Goal: Task Accomplishment & Management: Use online tool/utility

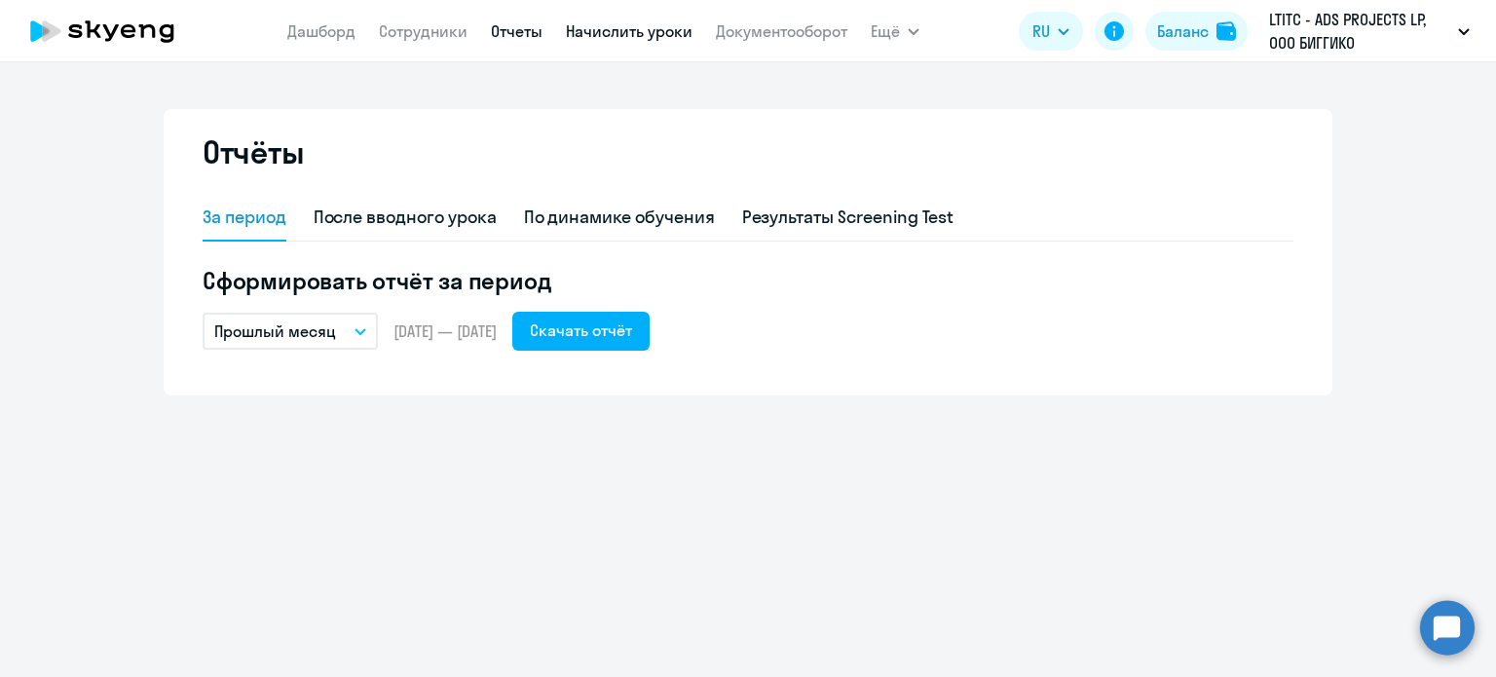
click at [626, 30] on link "Начислить уроки" at bounding box center [629, 30] width 127 height 19
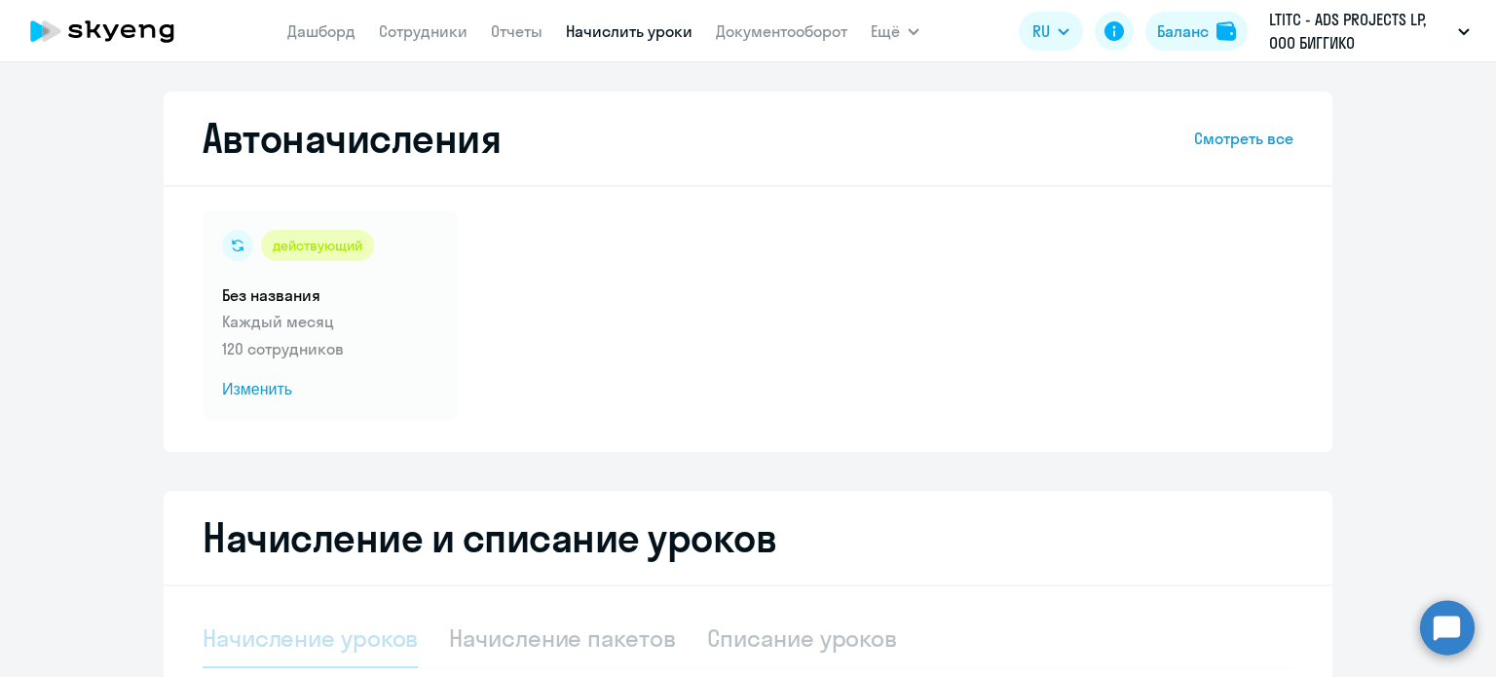
select select "10"
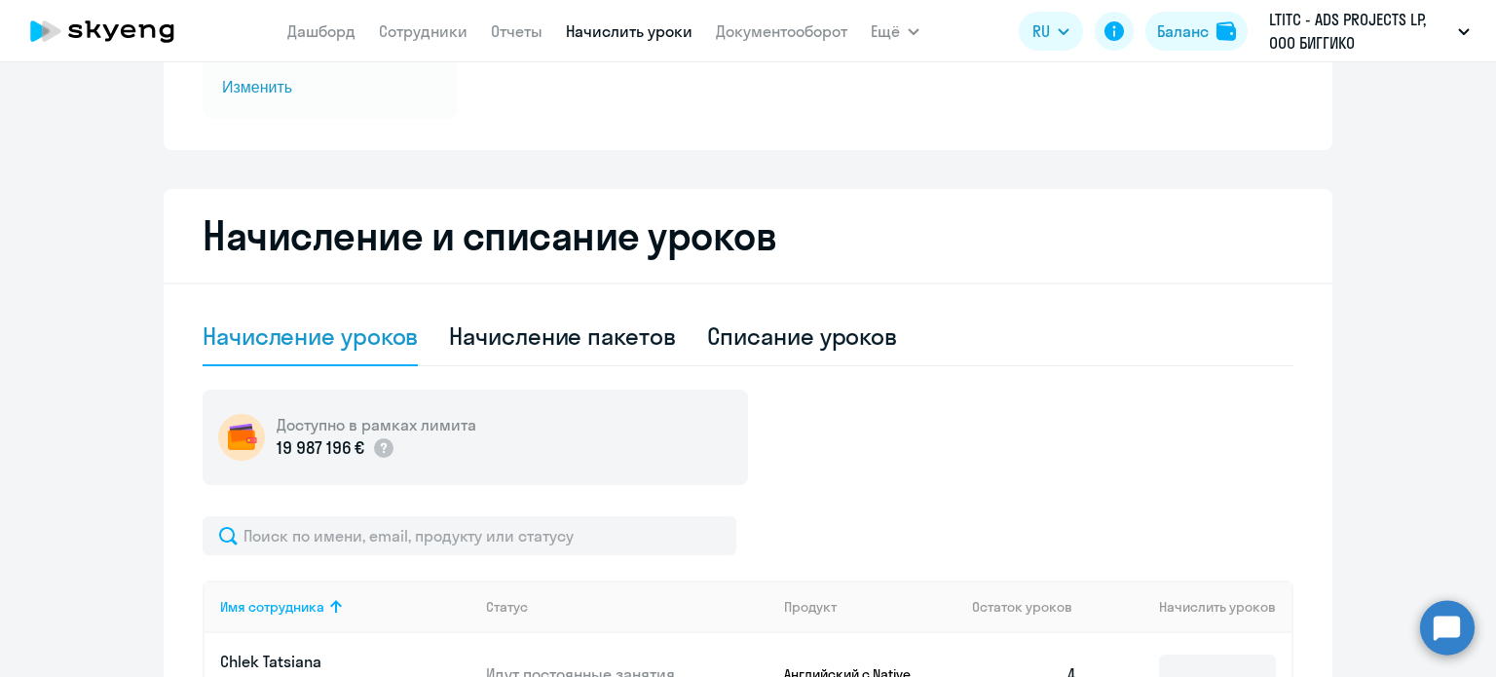
scroll to position [324, 0]
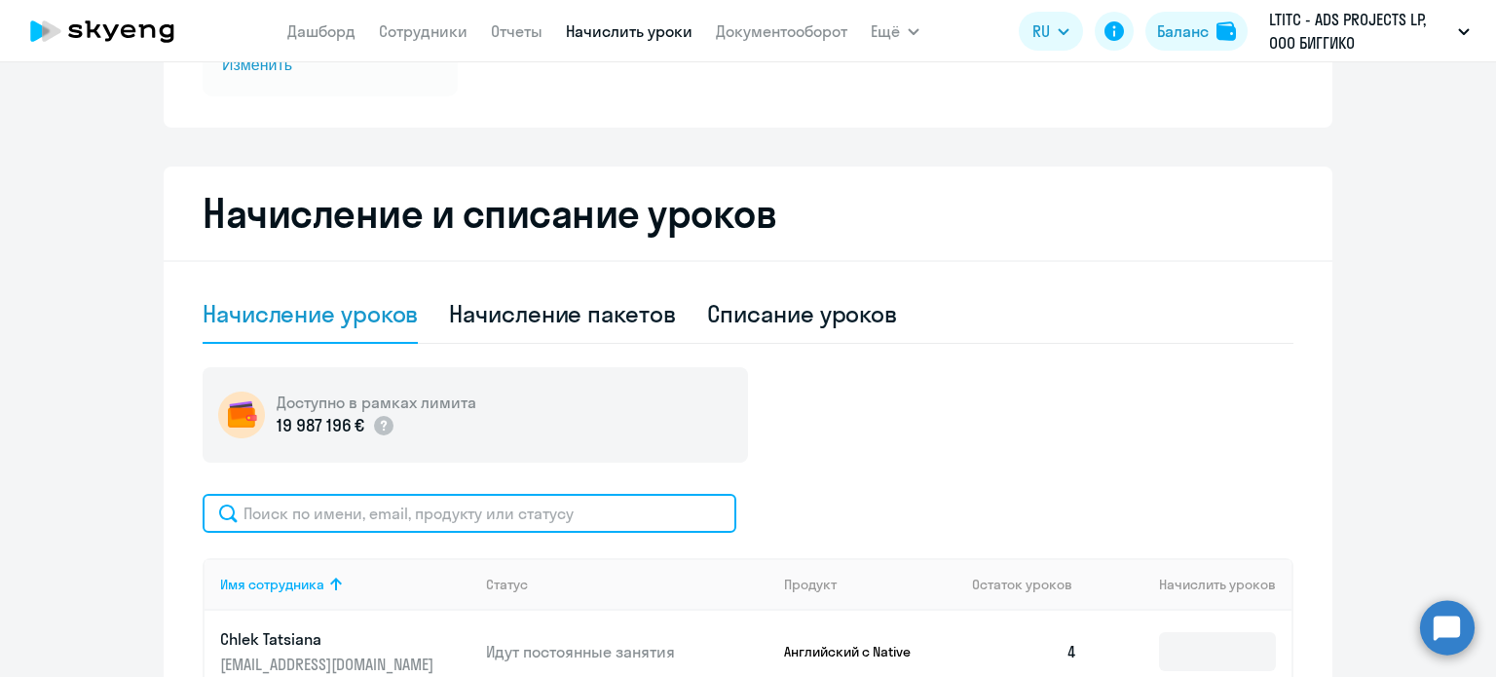
click at [521, 519] on input "text" at bounding box center [470, 513] width 534 height 39
type input "r"
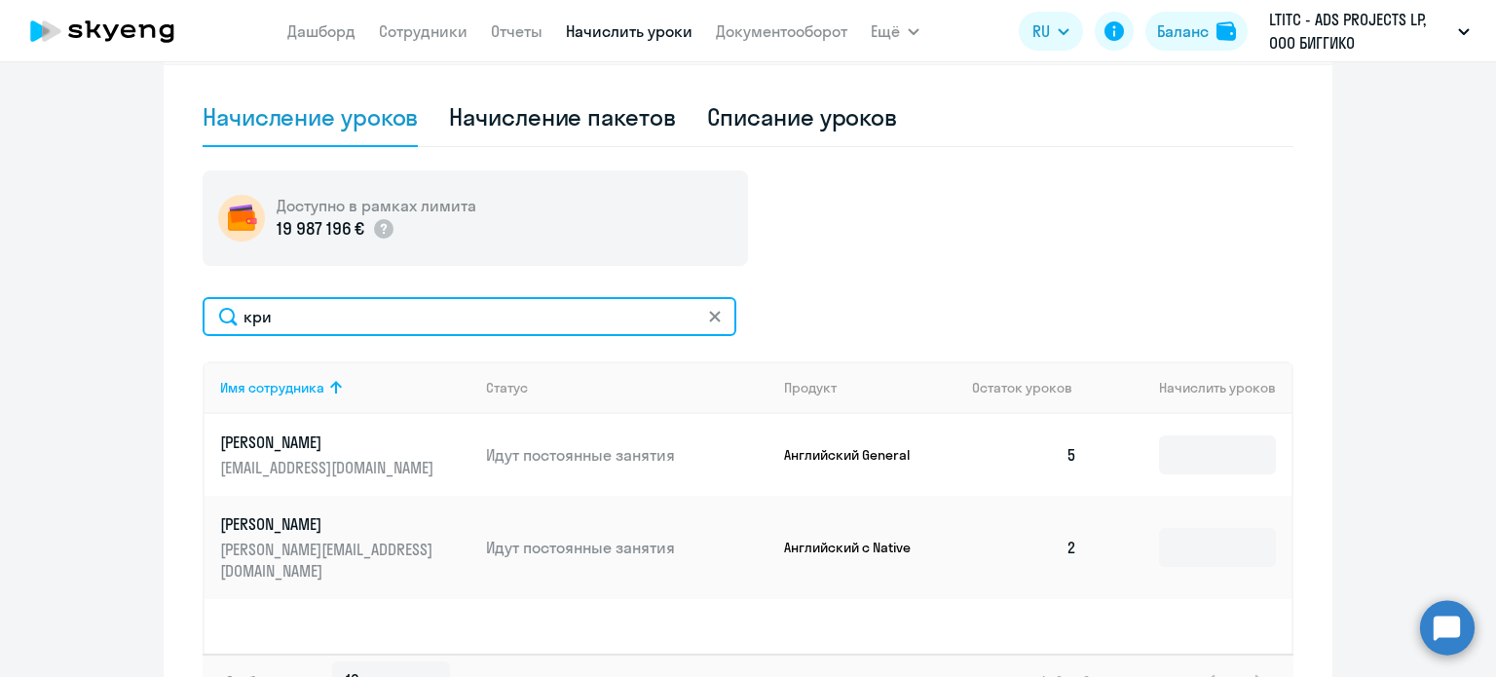
scroll to position [506, 0]
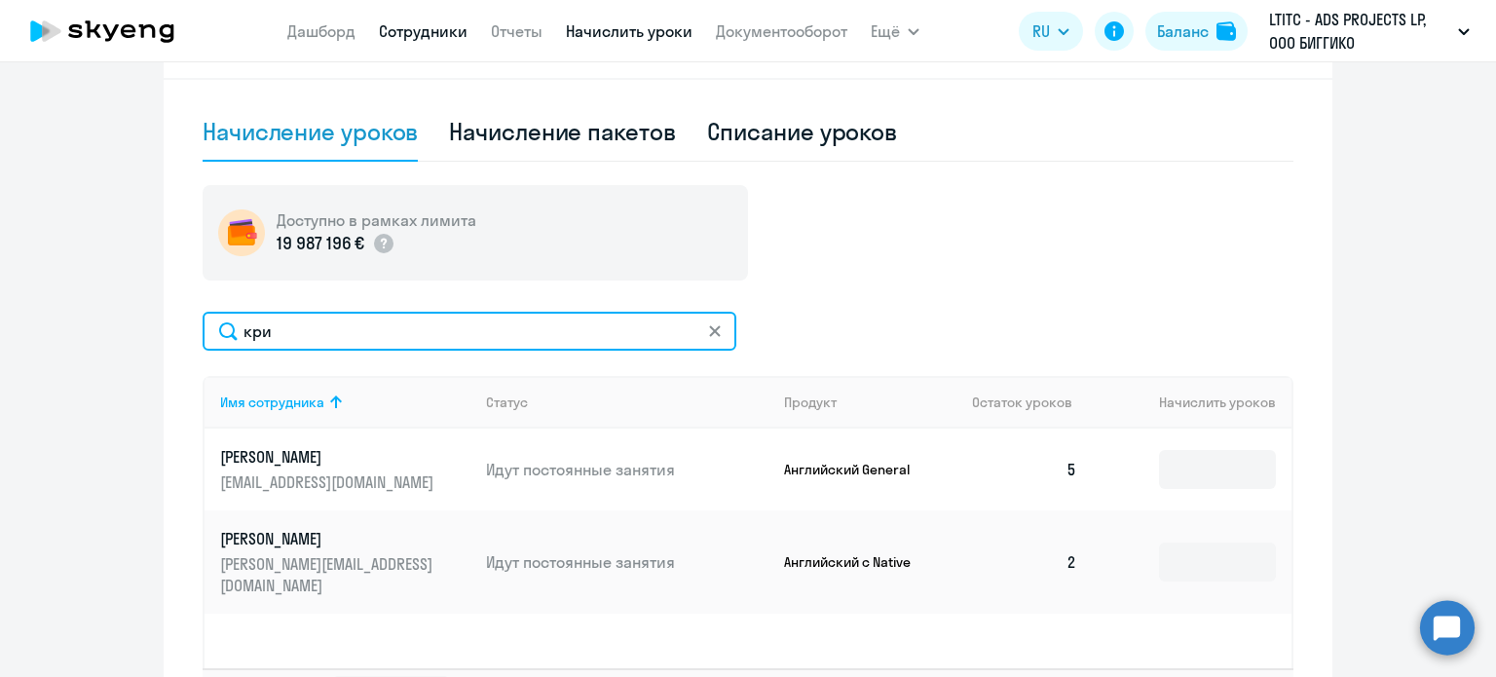
type input "кри"
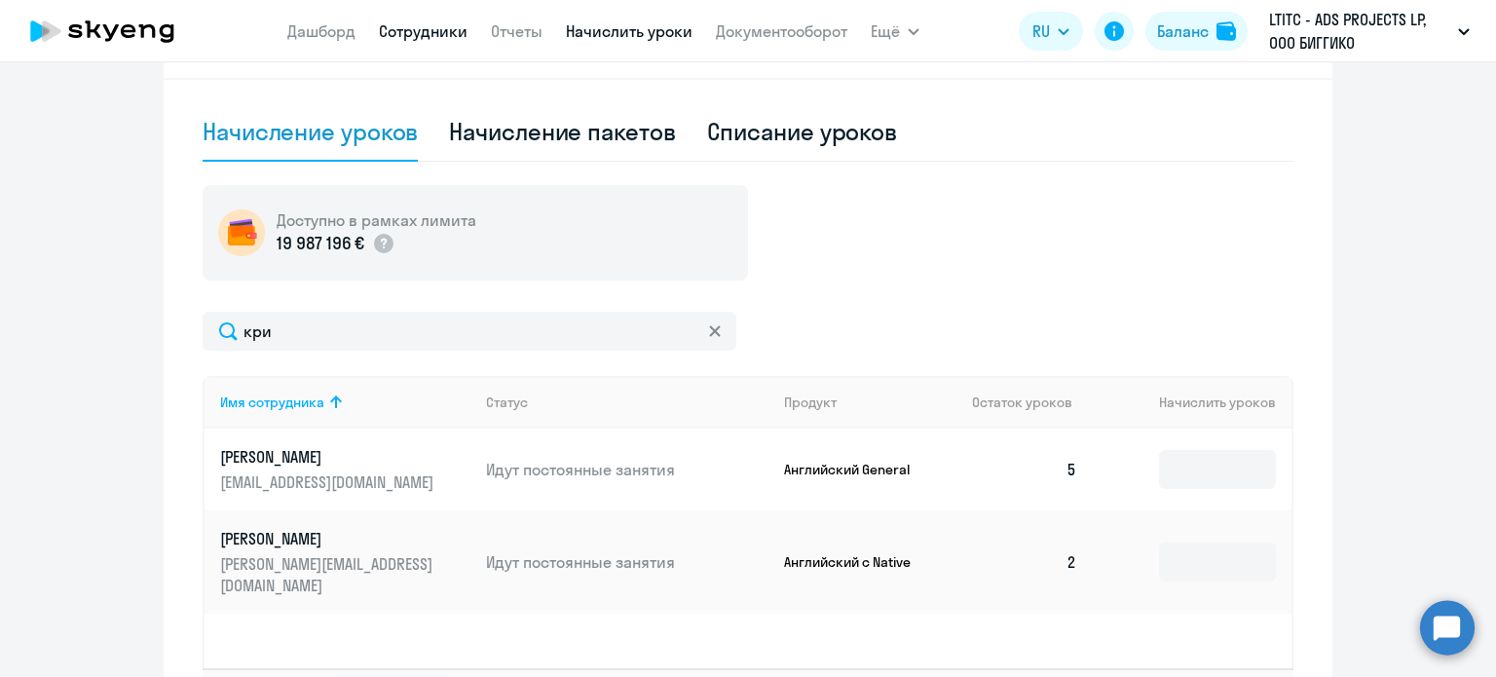
click at [441, 31] on link "Сотрудники" at bounding box center [423, 30] width 89 height 19
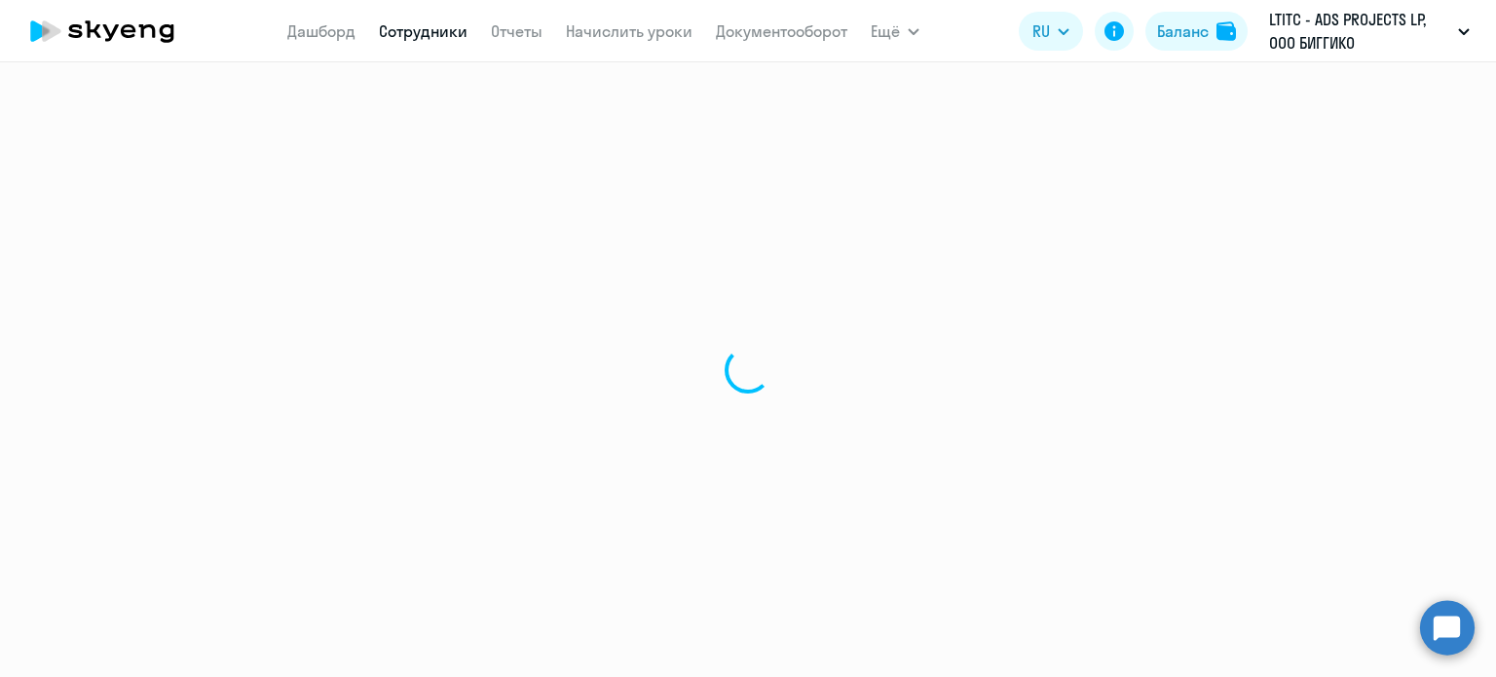
select select "30"
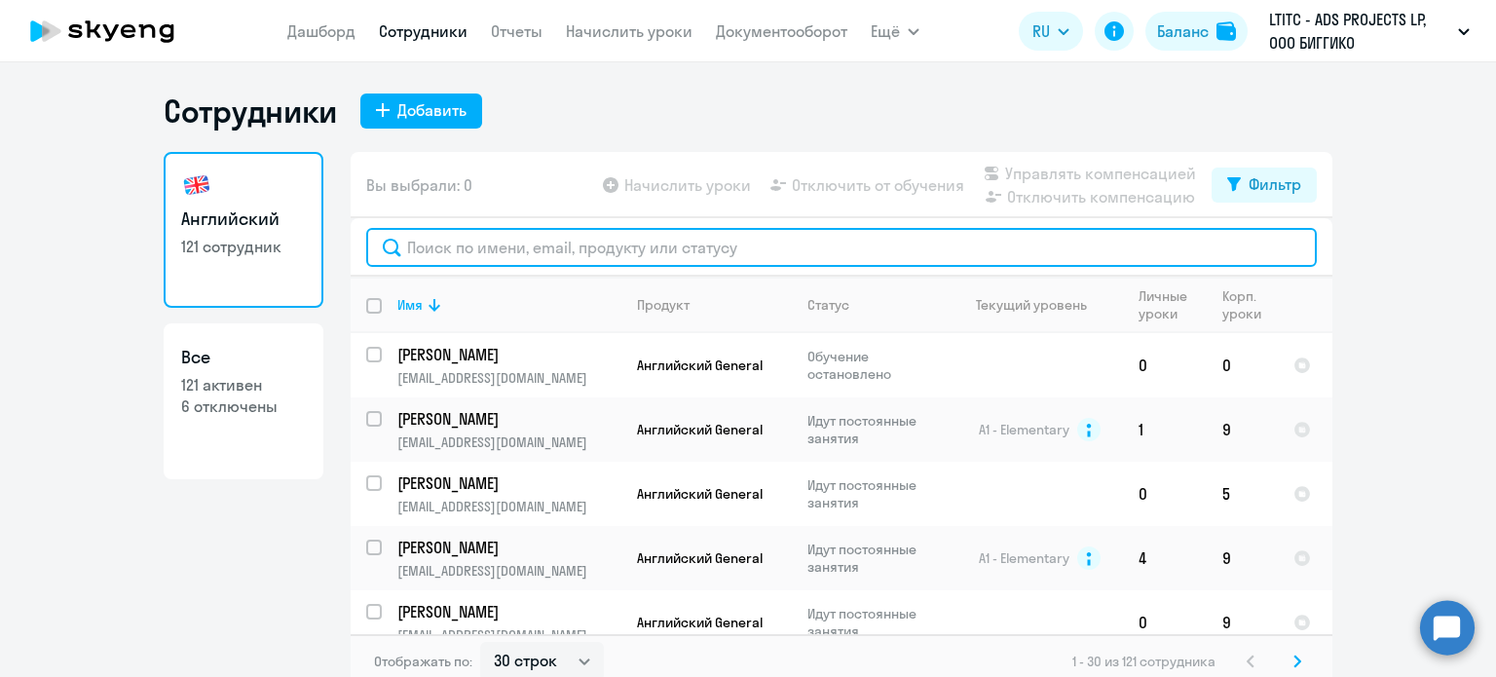
click at [652, 257] on input "text" at bounding box center [841, 247] width 951 height 39
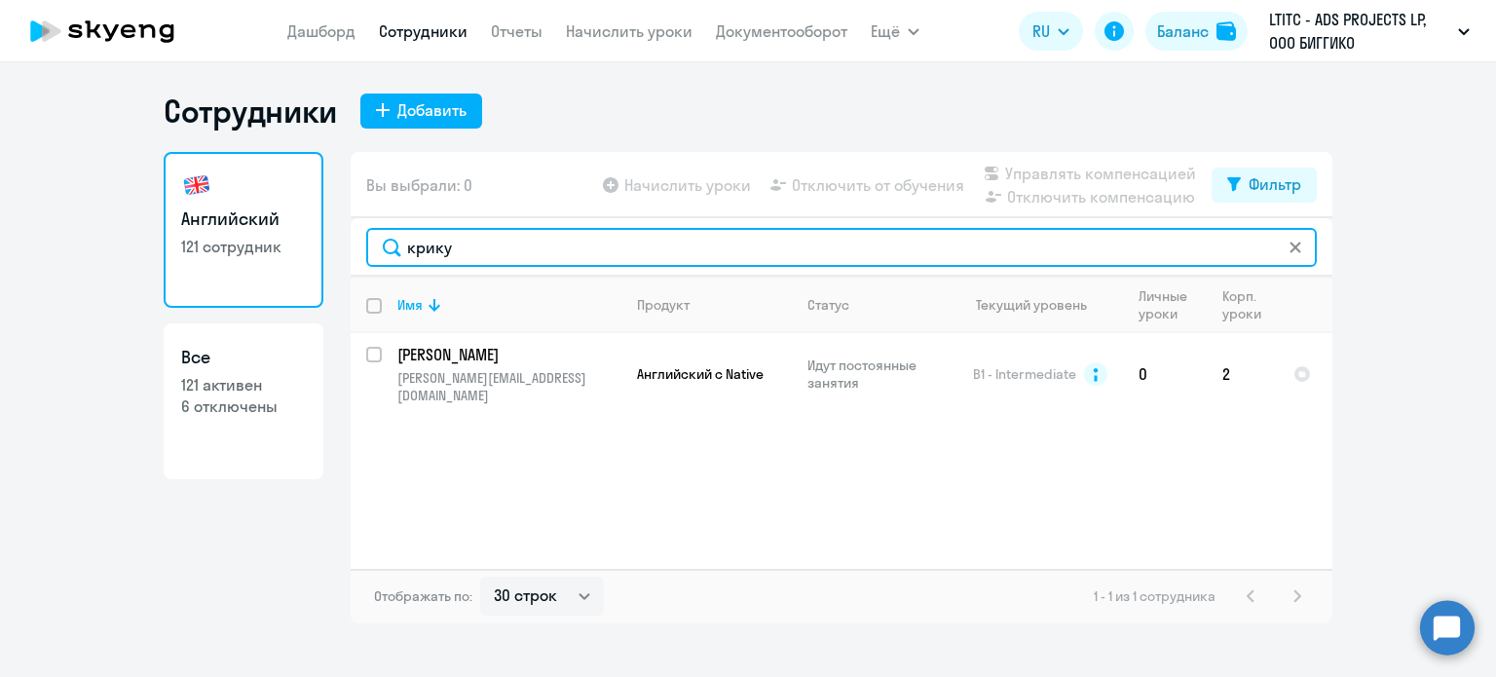
type input "крику"
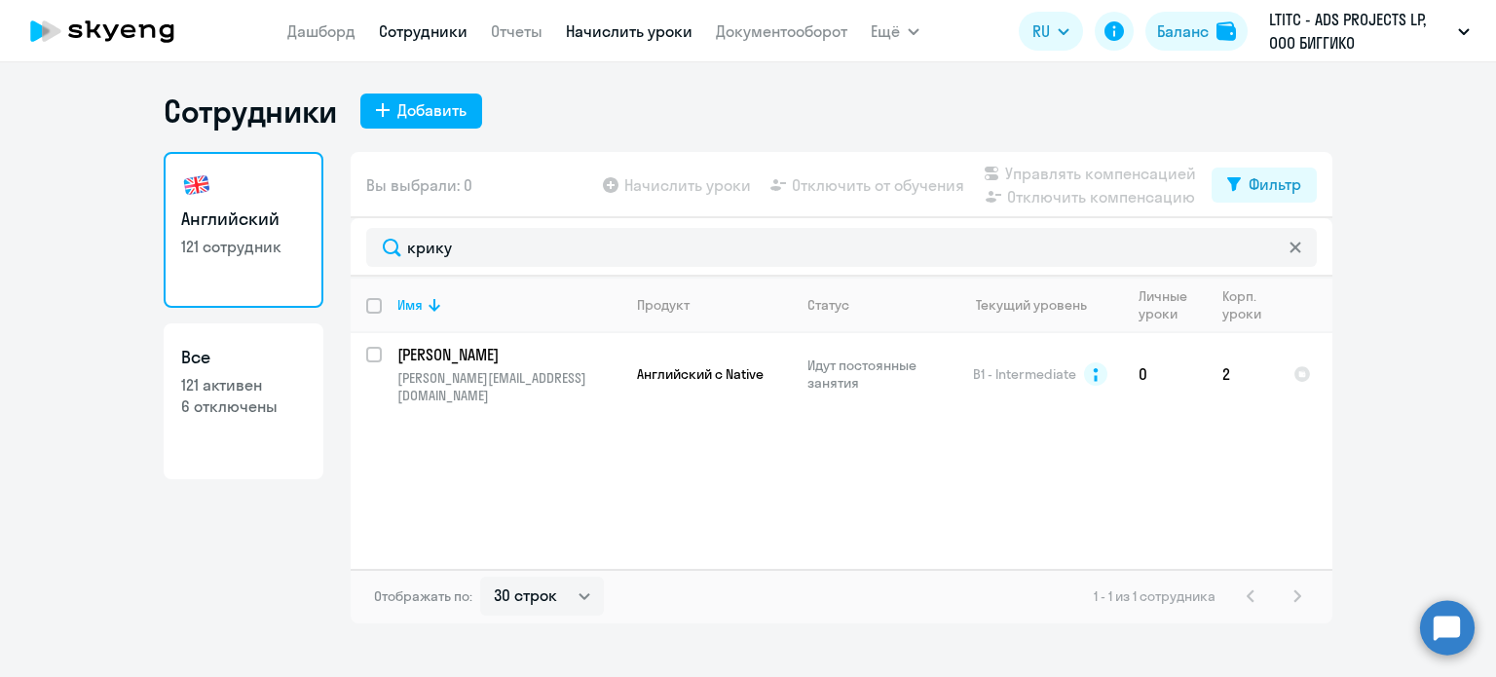
drag, startPoint x: 640, startPoint y: 44, endPoint x: 639, endPoint y: 34, distance: 9.8
click at [639, 34] on nav "[PERSON_NAME] Отчеты Начислить уроки Документооборот" at bounding box center [567, 31] width 560 height 39
click at [639, 34] on link "Начислить уроки" at bounding box center [629, 30] width 127 height 19
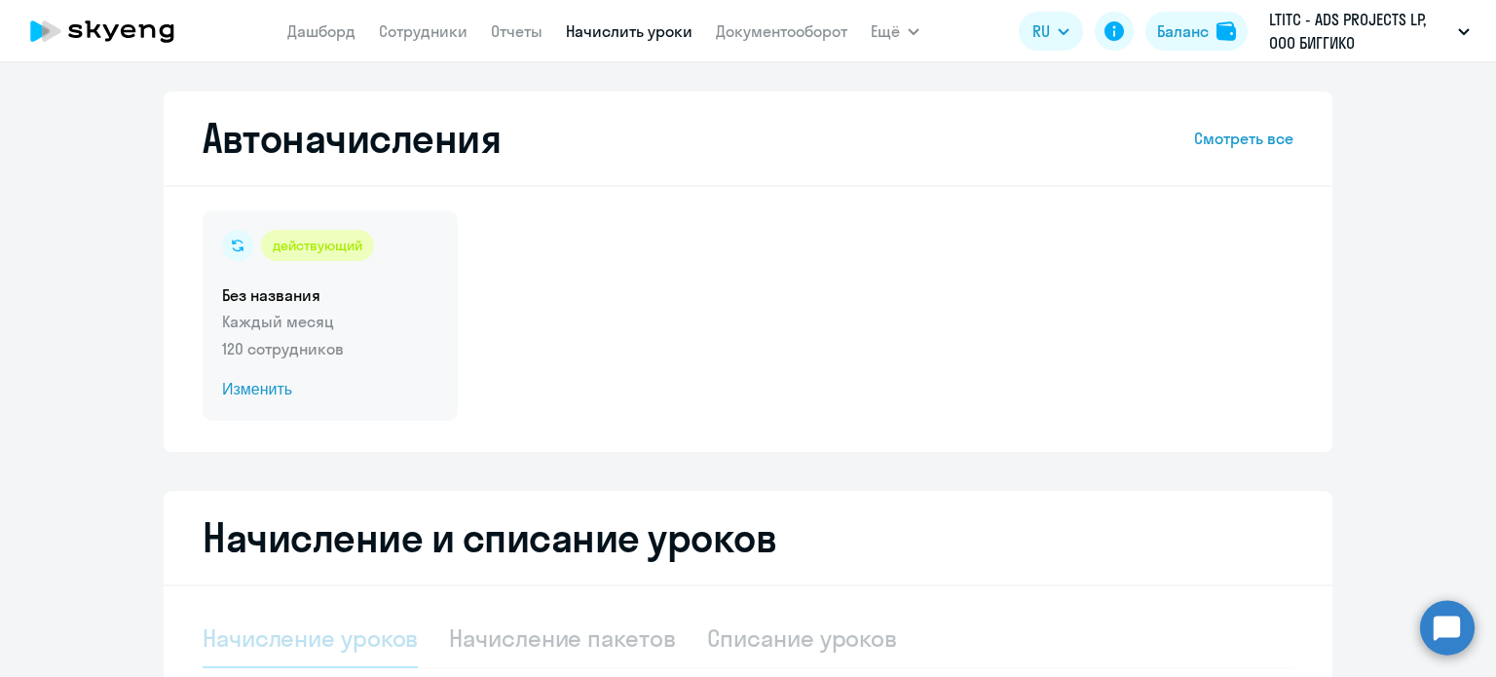
select select "10"
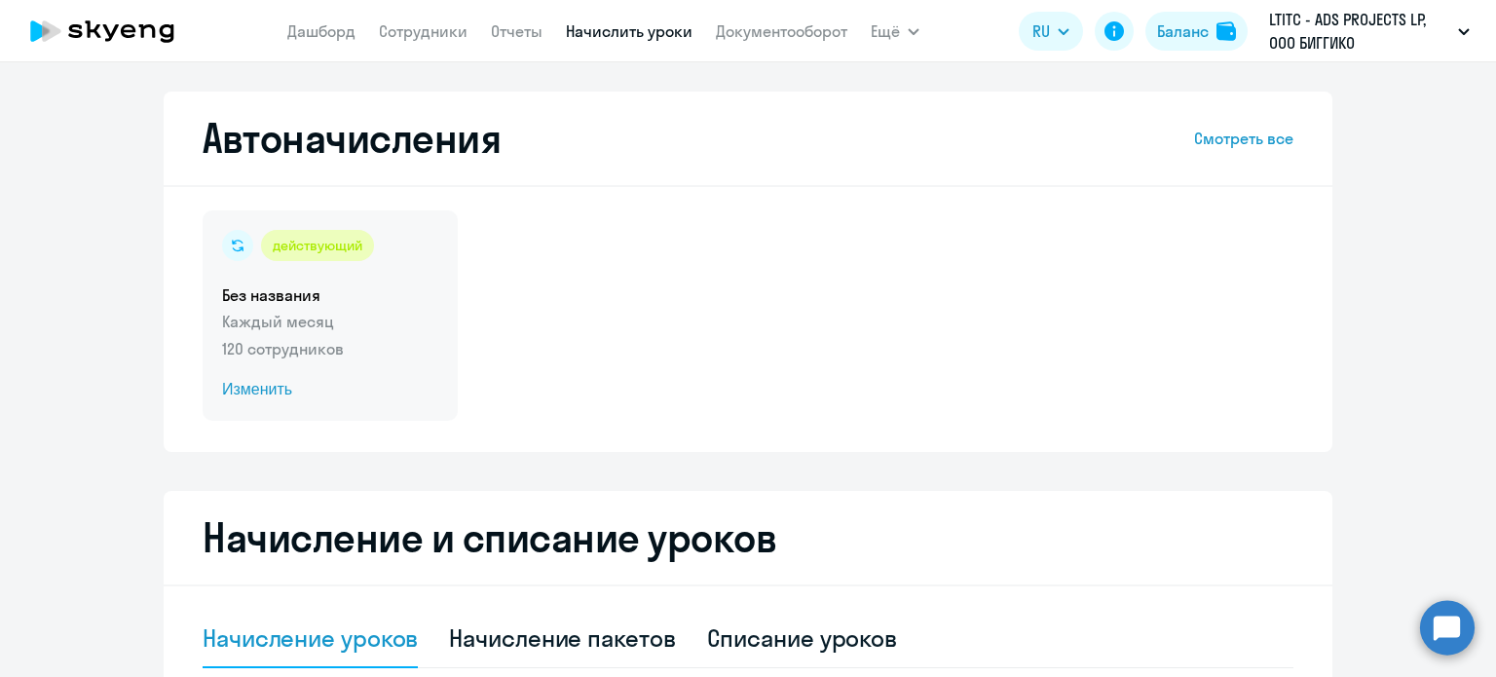
click at [271, 386] on span "Изменить" at bounding box center [330, 389] width 216 height 23
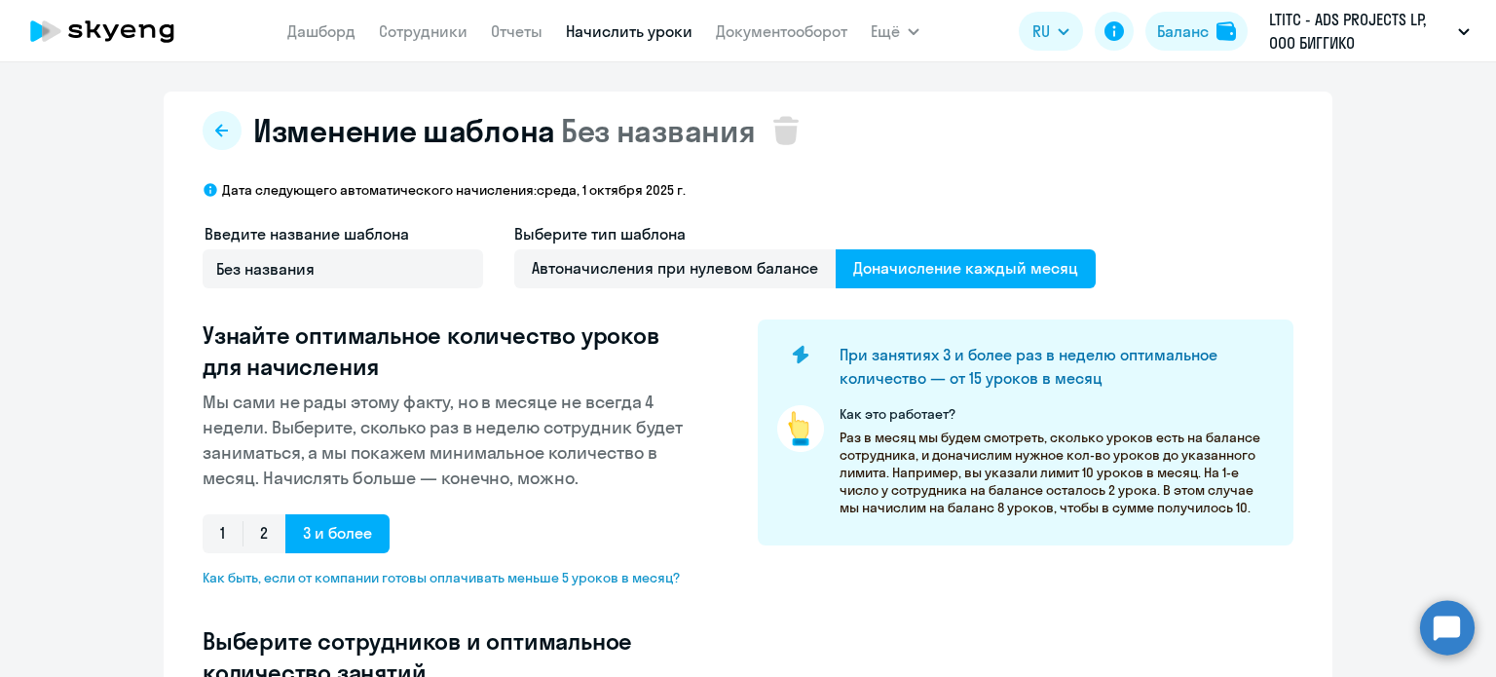
select select "10"
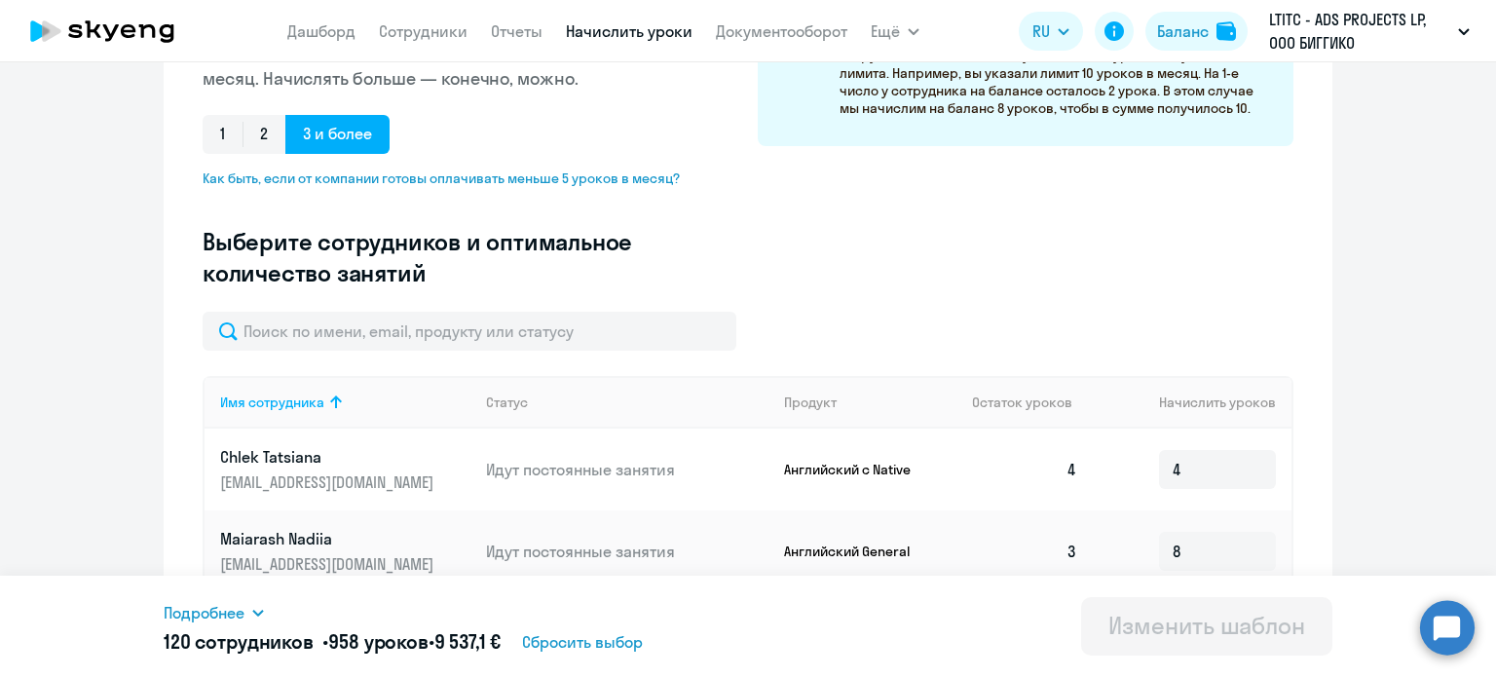
scroll to position [448, 0]
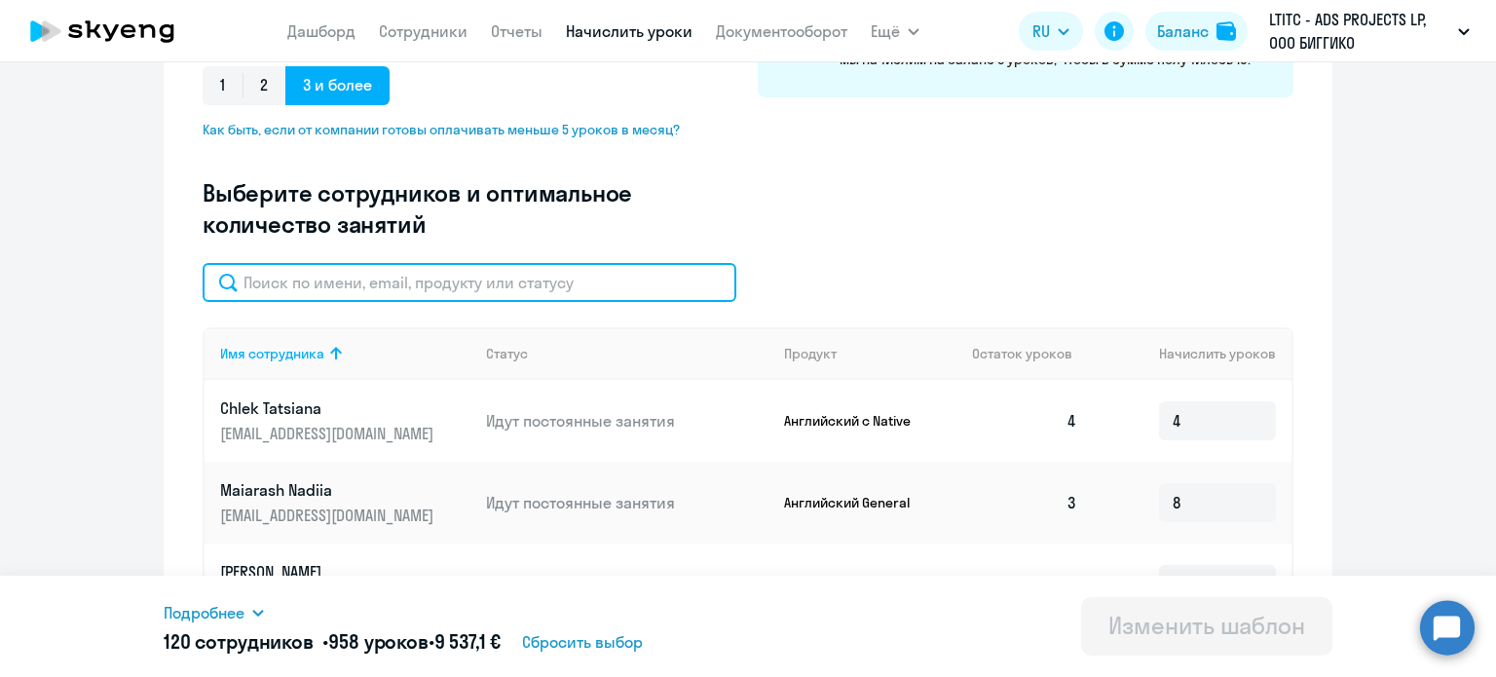
click at [435, 286] on input "text" at bounding box center [470, 282] width 534 height 39
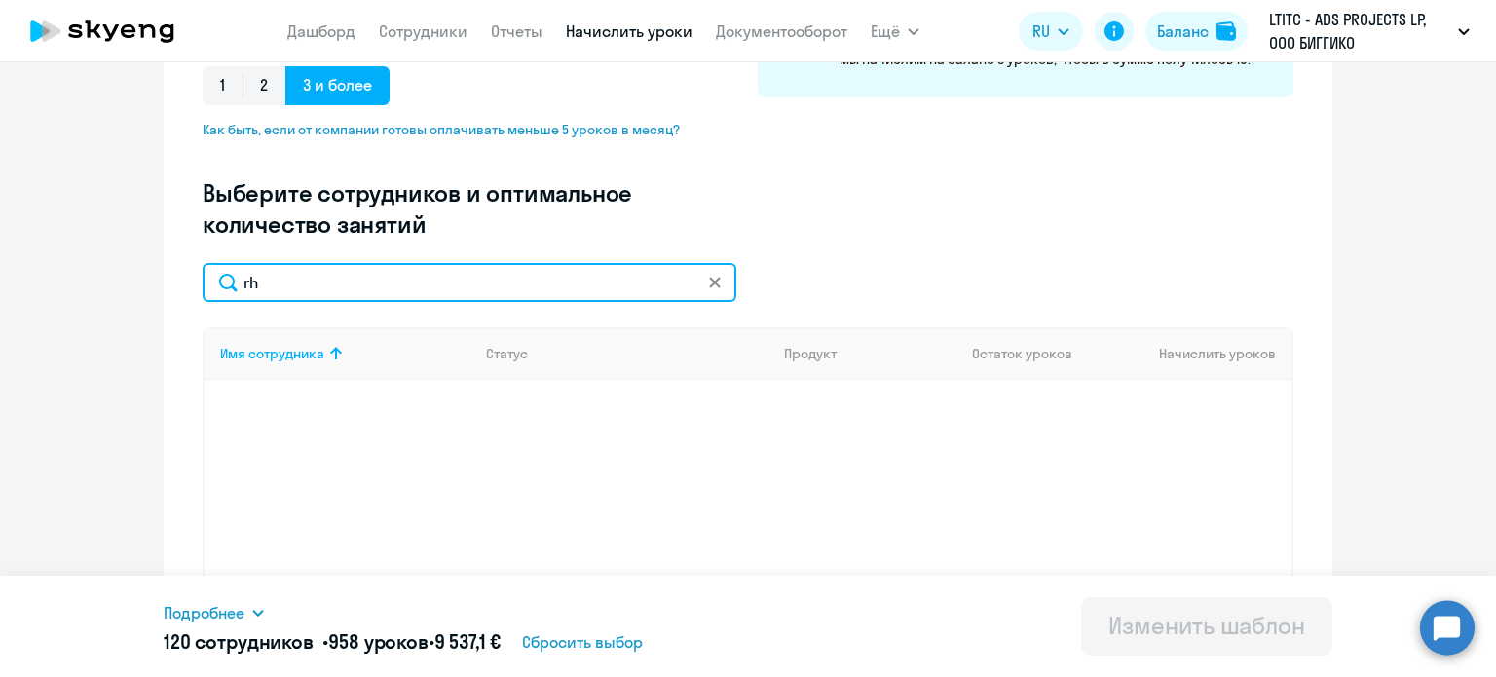
type input "r"
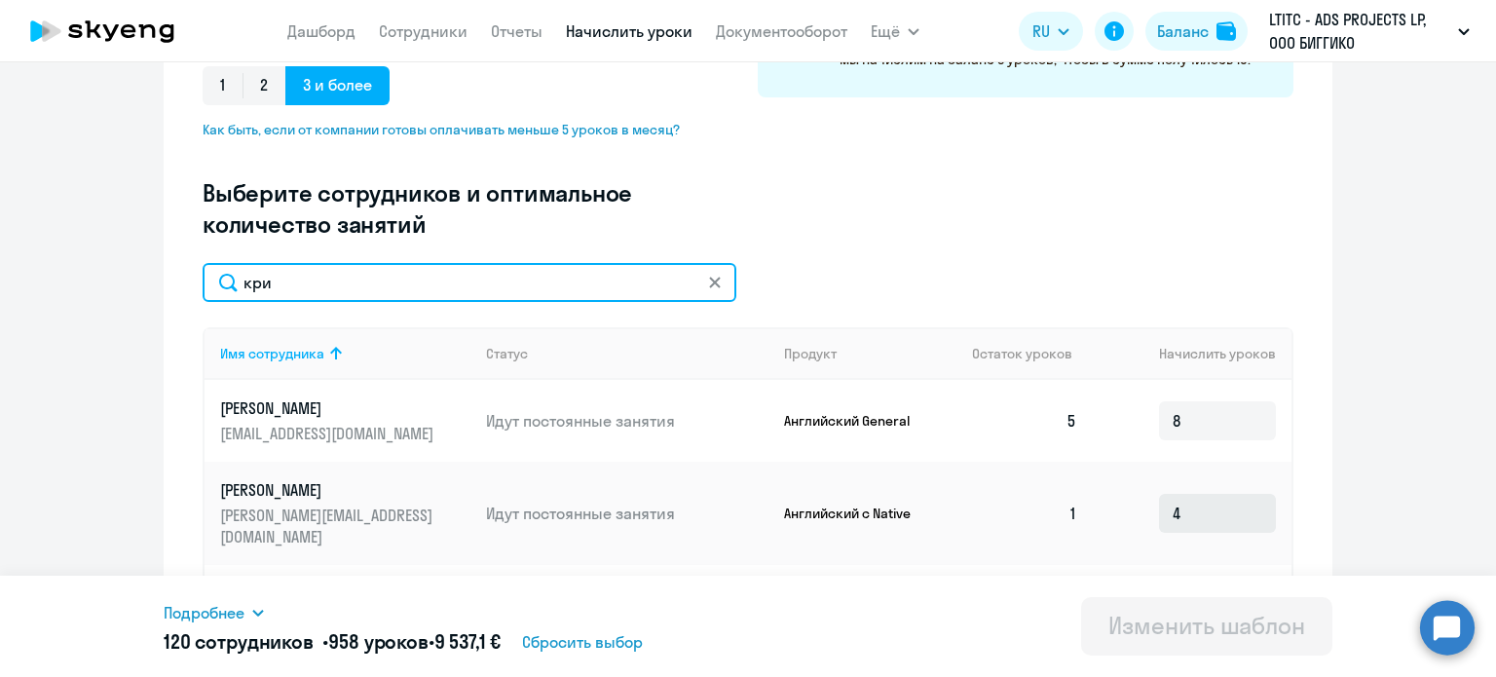
type input "кри"
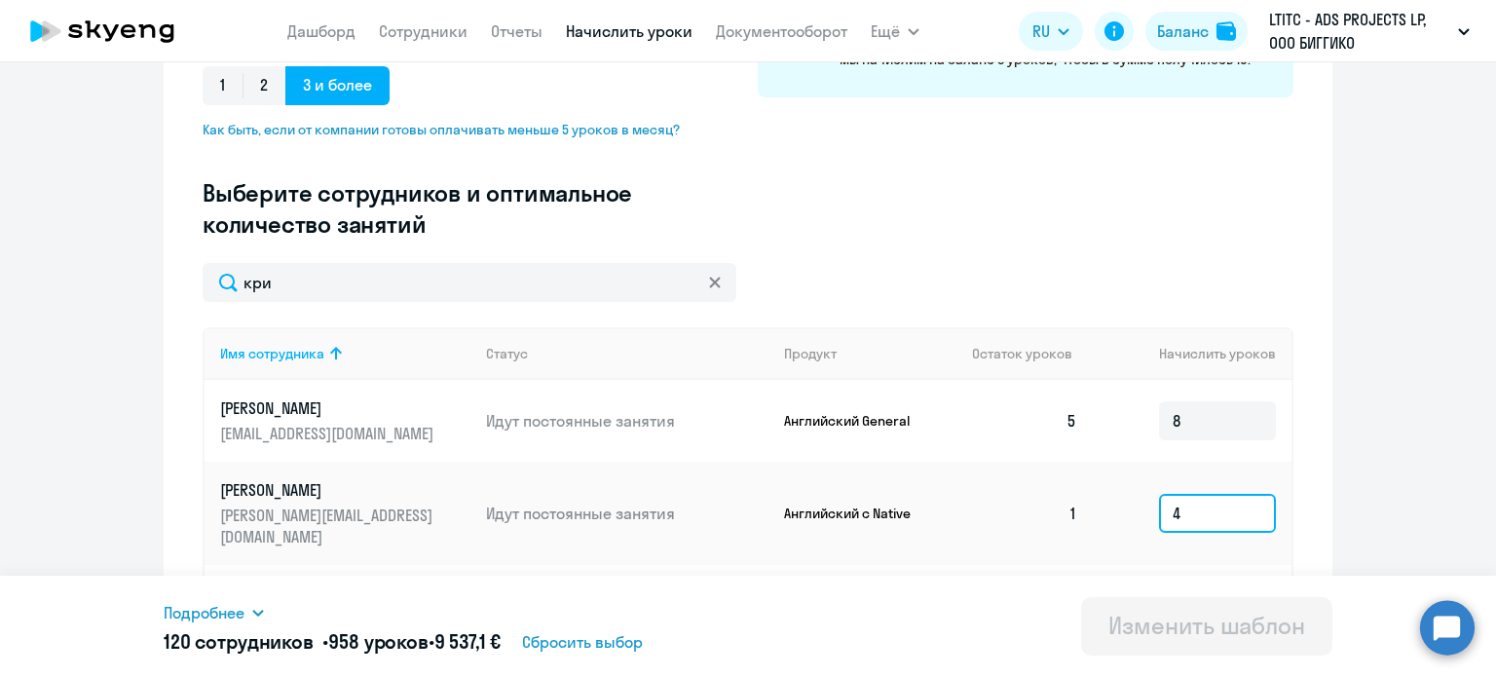
click at [1185, 502] on input "4" at bounding box center [1217, 513] width 117 height 39
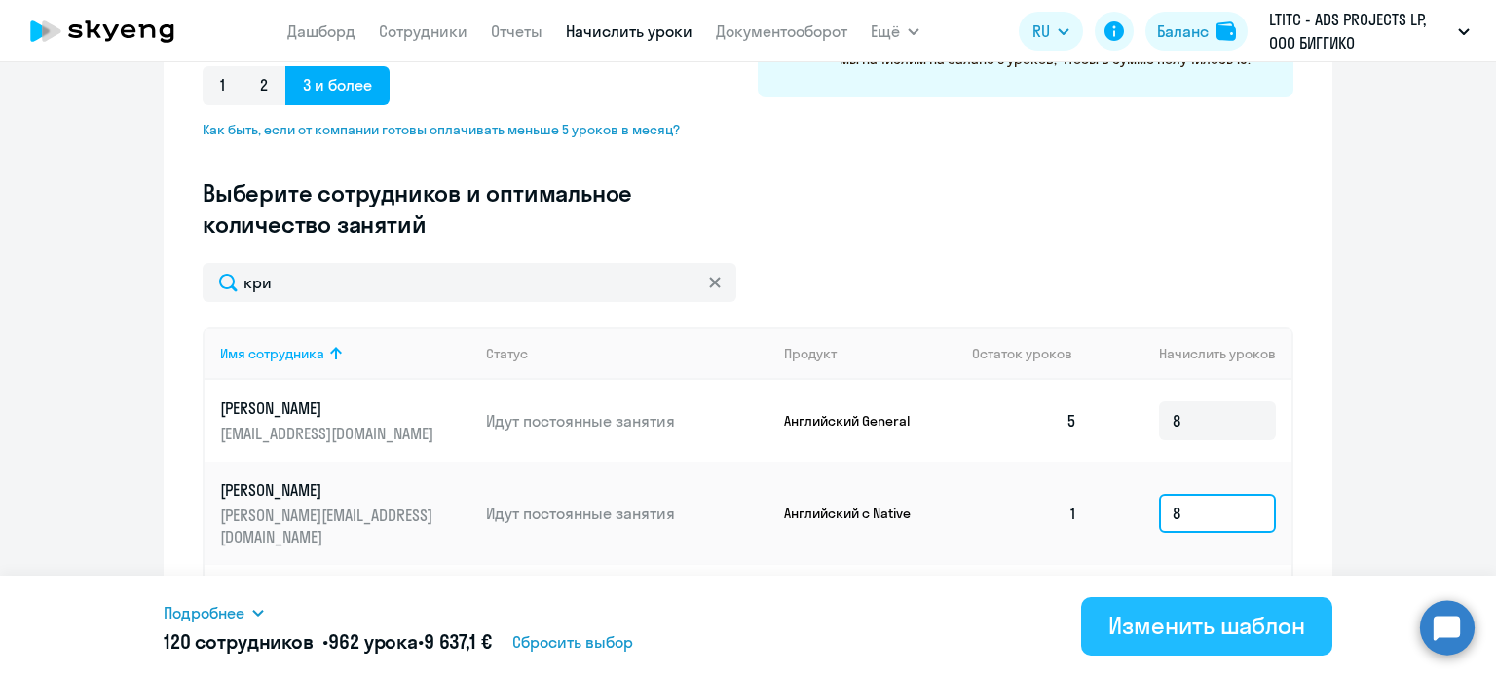
type input "8"
click at [1200, 638] on div "Изменить шаблон" at bounding box center [1206, 625] width 197 height 31
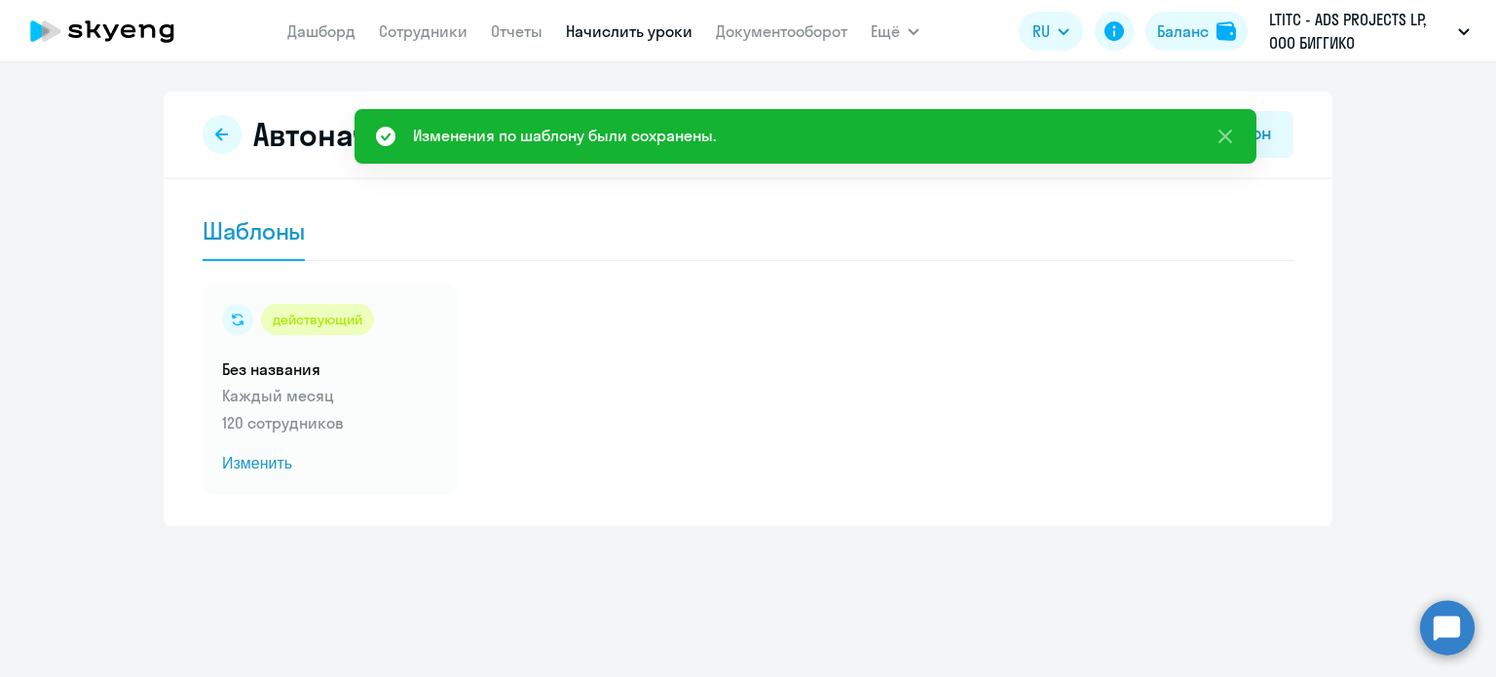
click at [651, 30] on link "Начислить уроки" at bounding box center [629, 30] width 127 height 19
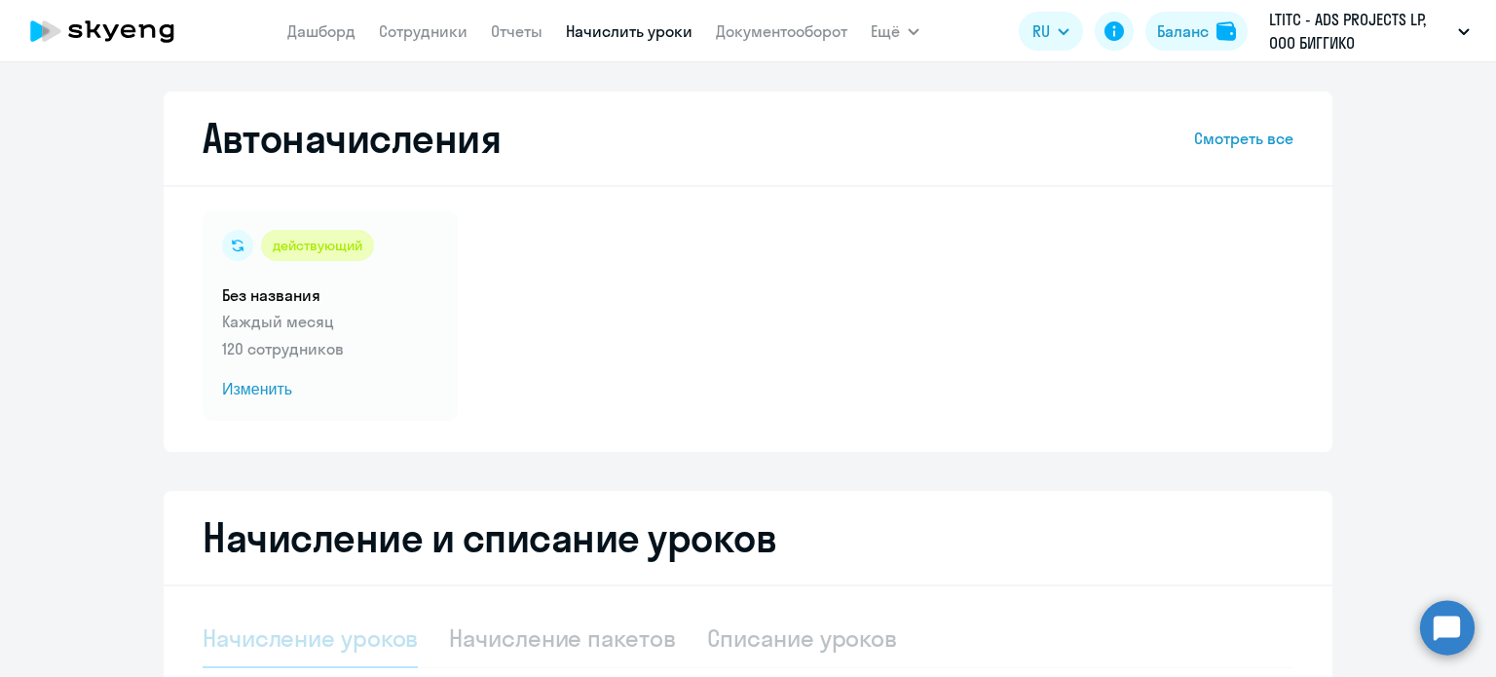
select select "10"
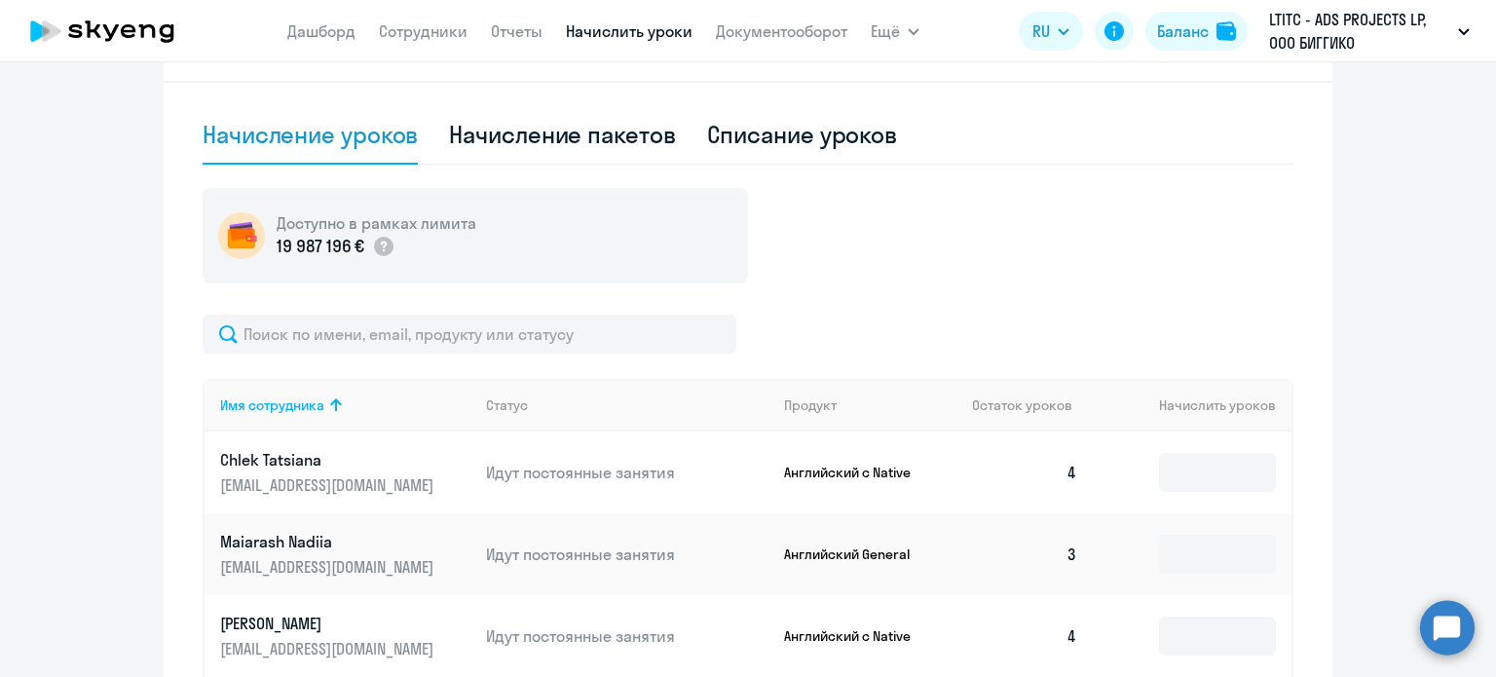
scroll to position [522, 0]
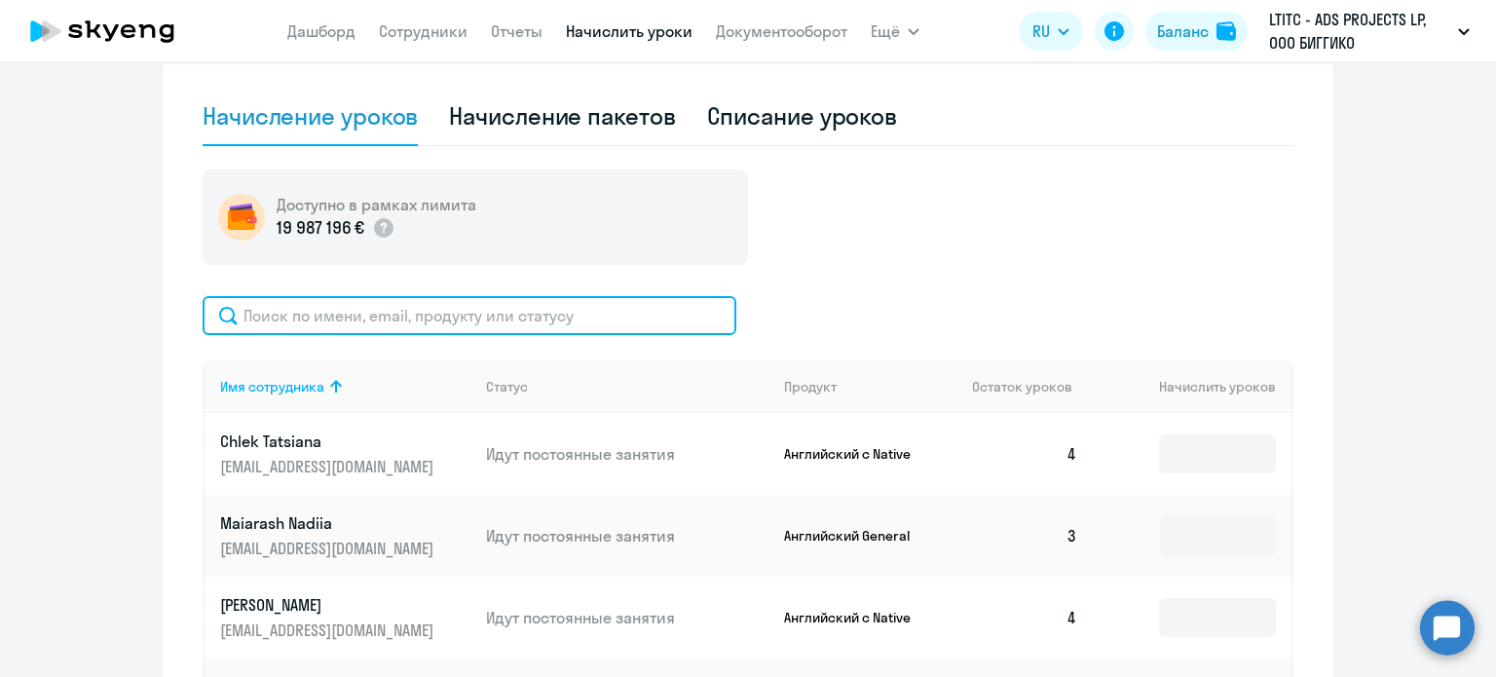
click at [522, 311] on input "text" at bounding box center [470, 315] width 534 height 39
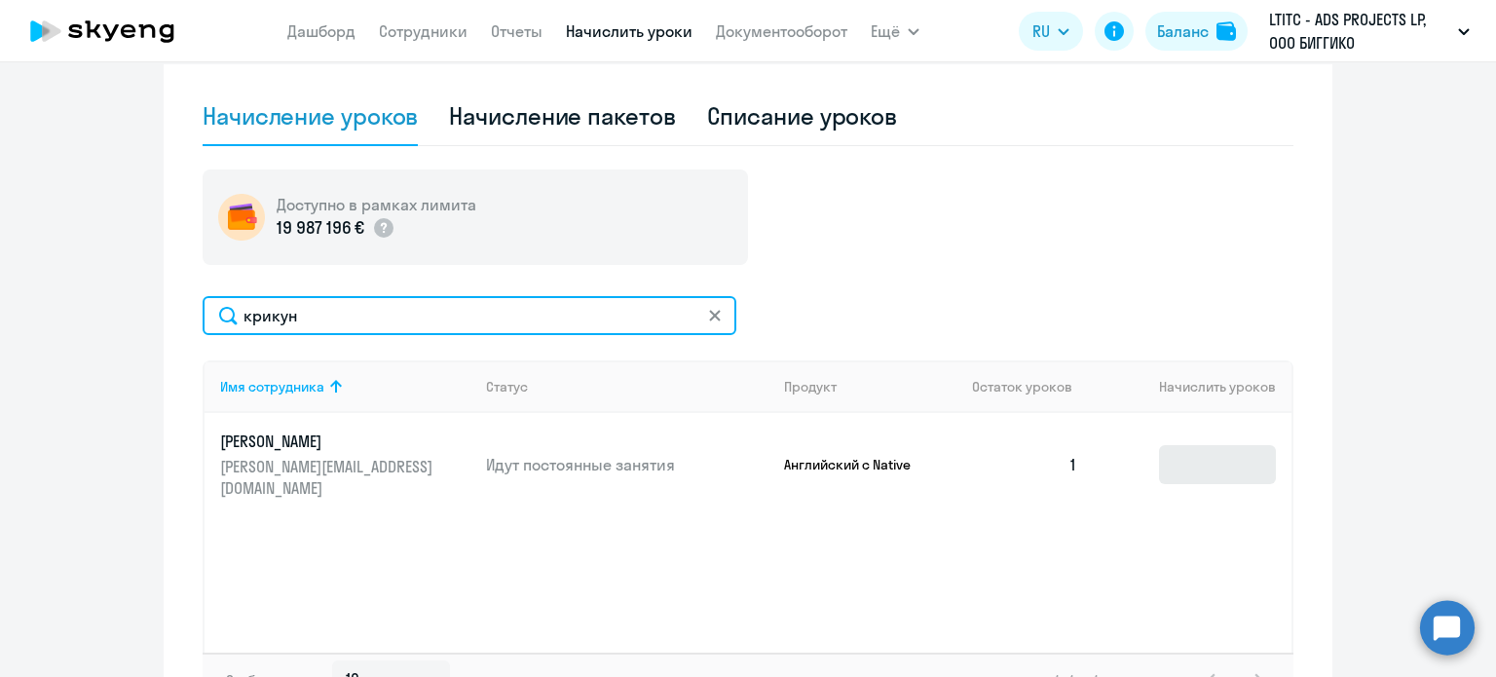
type input "крикун"
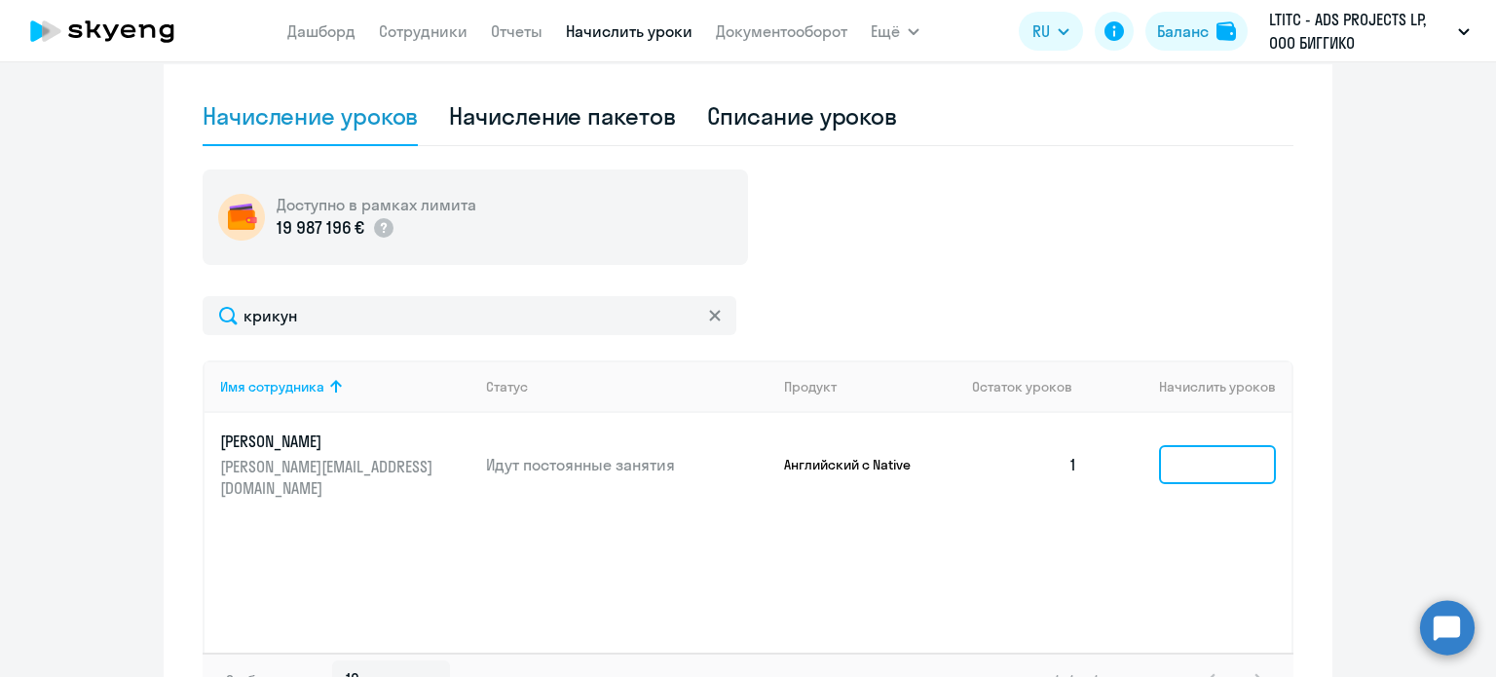
click at [1221, 456] on input at bounding box center [1217, 464] width 117 height 39
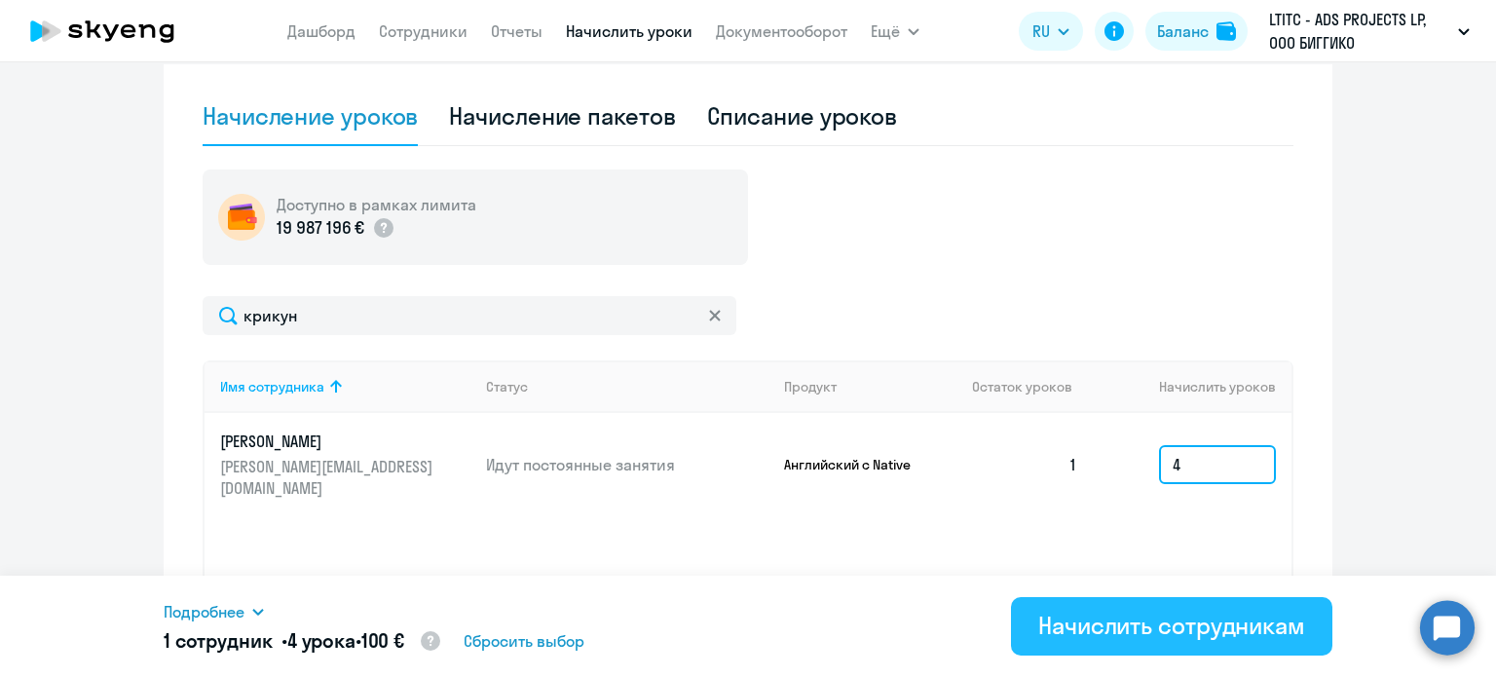
type input "4"
click at [1212, 628] on div "Начислить сотрудникам" at bounding box center [1171, 625] width 267 height 31
